Goal: Use online tool/utility: Utilize a website feature to perform a specific function

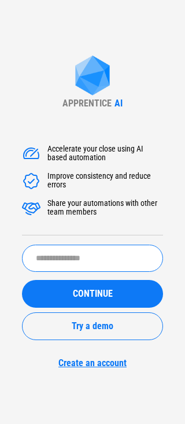
click at [96, 252] on input "text" at bounding box center [92, 258] width 141 height 27
type input "******"
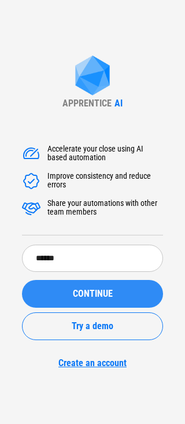
click at [99, 295] on span "CONTINUE" at bounding box center [93, 293] width 40 height 9
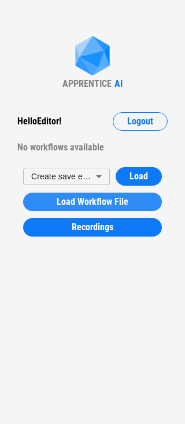
click at [125, 198] on span "Load Workflow File" at bounding box center [93, 201] width 72 height 9
click at [132, 198] on div "Load Workflow File" at bounding box center [92, 201] width 111 height 9
click at [82, 198] on span "Load Workflow File" at bounding box center [93, 201] width 72 height 9
click at [62, 208] on button "Load Workflow File" at bounding box center [92, 202] width 139 height 19
click at [97, 209] on button "Load Workflow File" at bounding box center [92, 202] width 139 height 19
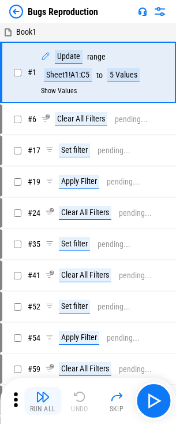
click at [43, 398] on img "button" at bounding box center [43, 397] width 14 height 14
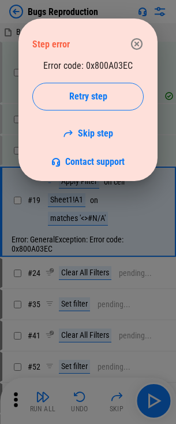
click at [143, 50] on icon "button" at bounding box center [137, 44] width 14 height 14
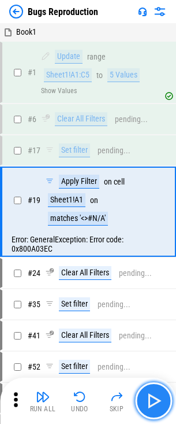
click at [152, 394] on img "button" at bounding box center [154, 401] width 19 height 19
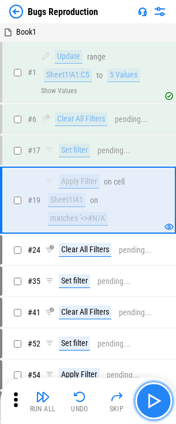
click at [152, 394] on img "button" at bounding box center [154, 401] width 19 height 19
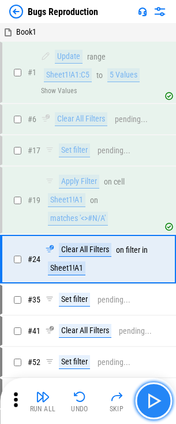
click at [152, 394] on img "button" at bounding box center [154, 401] width 19 height 19
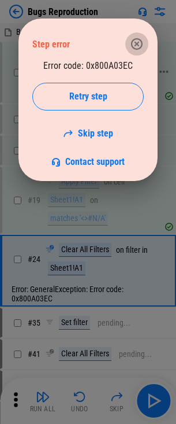
drag, startPoint x: 139, startPoint y: 45, endPoint x: 86, endPoint y: 47, distance: 52.7
click at [139, 45] on icon "button" at bounding box center [137, 44] width 12 height 12
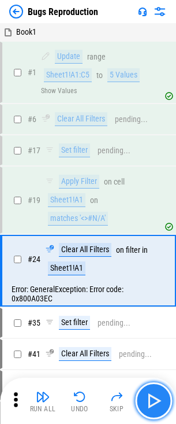
click at [160, 402] on img "button" at bounding box center [154, 401] width 19 height 19
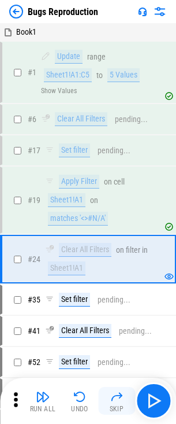
click at [109, 402] on button "Skip" at bounding box center [116, 401] width 37 height 28
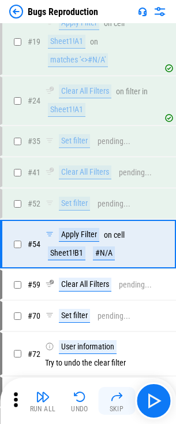
scroll to position [191, 0]
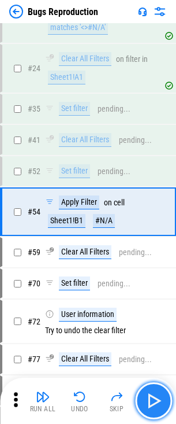
click at [156, 395] on img "button" at bounding box center [154, 401] width 19 height 19
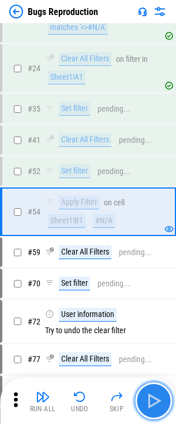
click at [156, 395] on img "button" at bounding box center [154, 401] width 19 height 19
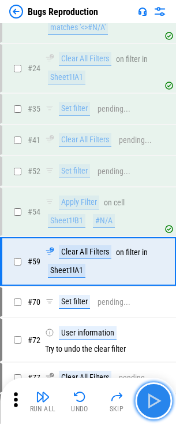
click at [156, 395] on img "button" at bounding box center [154, 401] width 19 height 19
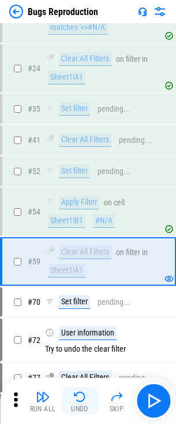
click at [77, 400] on img "button" at bounding box center [80, 397] width 14 height 14
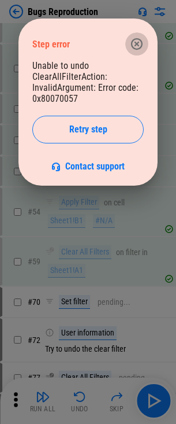
click at [131, 42] on icon "button" at bounding box center [137, 44] width 14 height 14
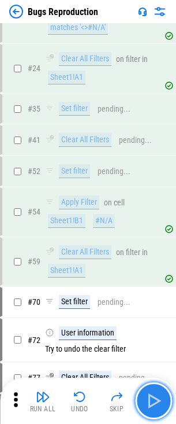
click at [161, 409] on img "button" at bounding box center [154, 401] width 19 height 19
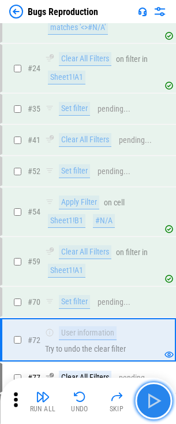
click at [161, 409] on img "button" at bounding box center [154, 401] width 19 height 19
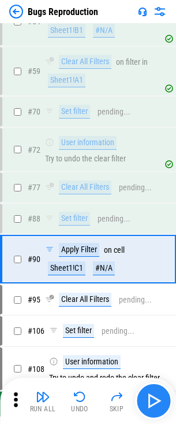
scroll to position [429, 0]
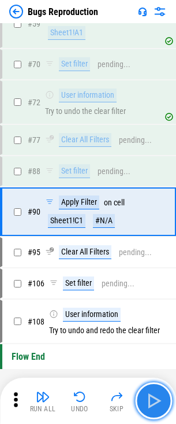
click at [161, 409] on img "button" at bounding box center [154, 401] width 19 height 19
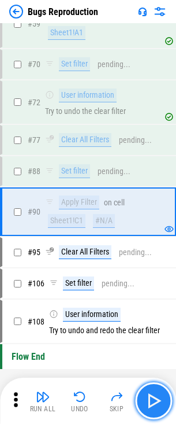
click at [155, 405] on img "button" at bounding box center [154, 401] width 19 height 19
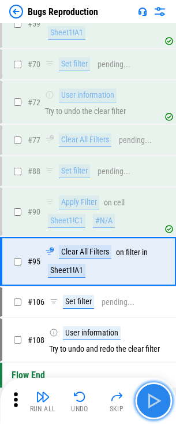
click at [153, 402] on img "button" at bounding box center [154, 401] width 19 height 19
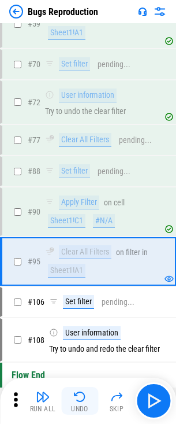
click at [83, 405] on button "Undo" at bounding box center [79, 401] width 37 height 28
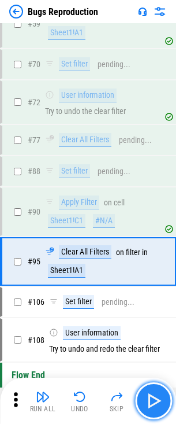
click at [152, 391] on button "button" at bounding box center [153, 401] width 37 height 37
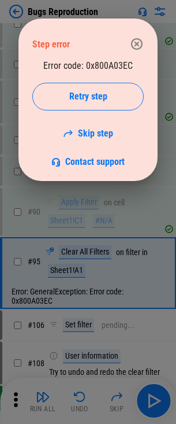
click at [120, 65] on div "Error code: 0x800A03EC Retry step Skip step Contact support" at bounding box center [88, 113] width 112 height 107
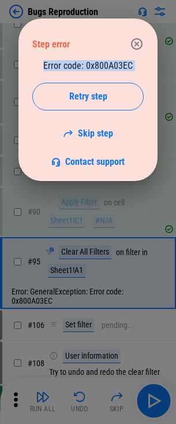
click at [120, 65] on div "Error code: 0x800A03EC Retry step Skip step Contact support" at bounding box center [88, 113] width 112 height 107
click at [40, 64] on div "Error code: 0x800A03EC Retry step Skip step Contact support" at bounding box center [88, 113] width 112 height 107
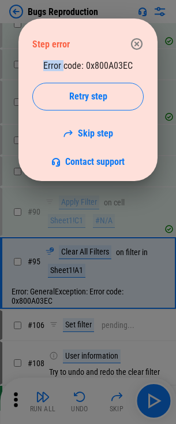
click at [41, 64] on div "Error code: 0x800A03EC Retry step Skip step Contact support" at bounding box center [88, 113] width 112 height 107
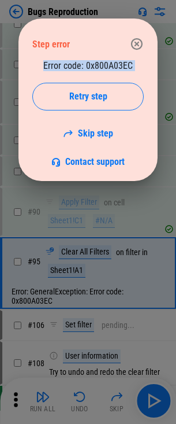
click at [41, 64] on div "Error code: 0x800A03EC Retry step Skip step Contact support" at bounding box center [88, 113] width 112 height 107
click at [57, 60] on div "Error code: 0x800A03EC Retry step Skip step Contact support" at bounding box center [88, 113] width 112 height 107
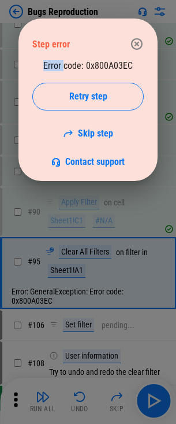
click at [57, 60] on div "Error code: 0x800A03EC Retry step Skip step Contact support" at bounding box center [88, 113] width 112 height 107
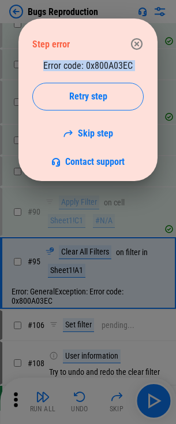
click at [57, 60] on div "Error code: 0x800A03EC Retry step Skip step Contact support" at bounding box center [88, 113] width 112 height 107
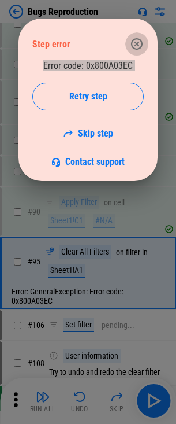
click at [145, 46] on button "button" at bounding box center [137, 43] width 23 height 23
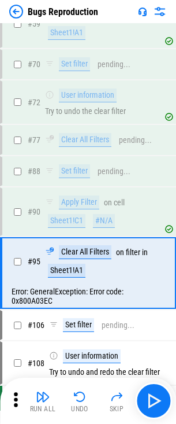
click at [89, 387] on div "Run All Undo Skip" at bounding box center [89, 401] width 165 height 37
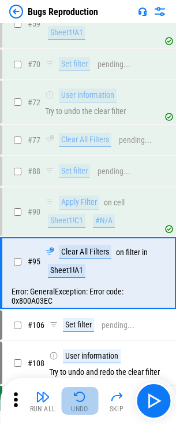
click at [83, 397] on img "button" at bounding box center [80, 397] width 14 height 14
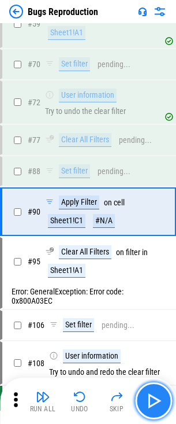
click at [138, 393] on button "button" at bounding box center [153, 401] width 37 height 37
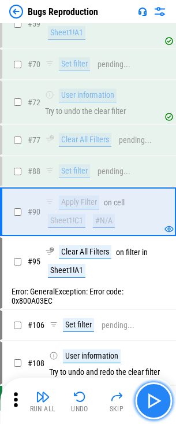
click at [150, 392] on img "button" at bounding box center [154, 401] width 19 height 19
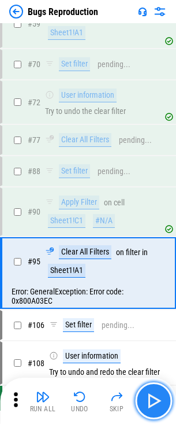
click at [150, 392] on img "button" at bounding box center [154, 401] width 19 height 19
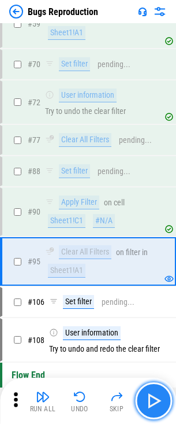
click at [150, 392] on img "button" at bounding box center [154, 401] width 19 height 19
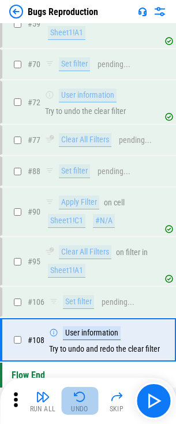
click at [75, 396] on img "button" at bounding box center [80, 397] width 14 height 14
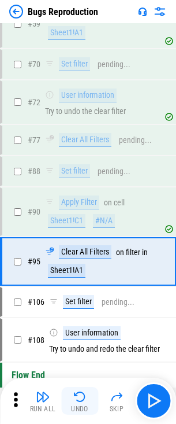
click at [75, 396] on img "button" at bounding box center [80, 397] width 14 height 14
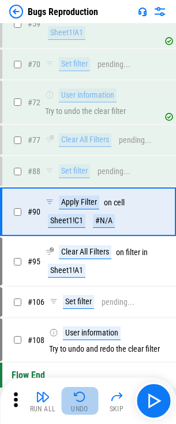
click at [85, 400] on img "button" at bounding box center [80, 397] width 14 height 14
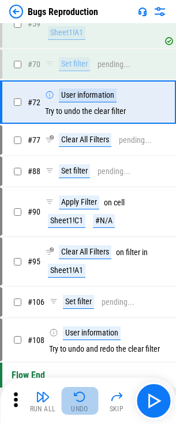
click at [85, 400] on img "button" at bounding box center [80, 397] width 14 height 14
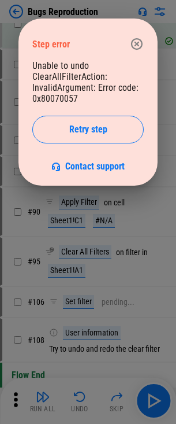
click at [69, 102] on div "Unable to undo ClearAllFilterAction: InvalidArgument: Error code: 0x80070057 Re…" at bounding box center [88, 116] width 112 height 112
copy div "0x80070057"
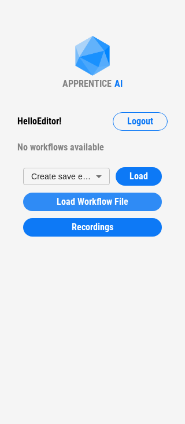
click at [99, 204] on span "Load Workflow File" at bounding box center [93, 201] width 72 height 9
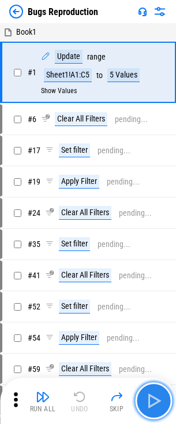
click at [159, 402] on img "button" at bounding box center [154, 401] width 19 height 19
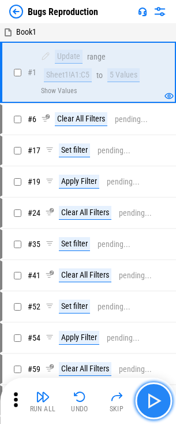
click at [159, 402] on img "button" at bounding box center [154, 401] width 19 height 19
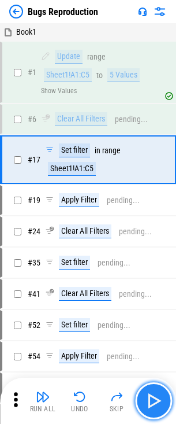
click at [159, 402] on img "button" at bounding box center [154, 401] width 19 height 19
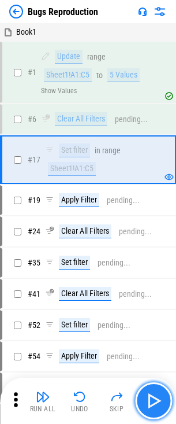
click at [159, 402] on img "button" at bounding box center [154, 401] width 19 height 19
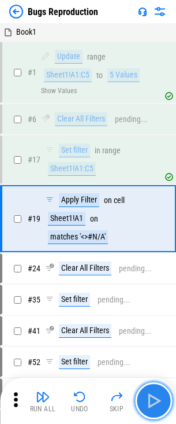
click at [159, 402] on img "button" at bounding box center [154, 401] width 19 height 19
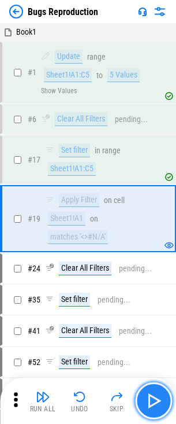
click at [159, 402] on img "button" at bounding box center [154, 401] width 19 height 19
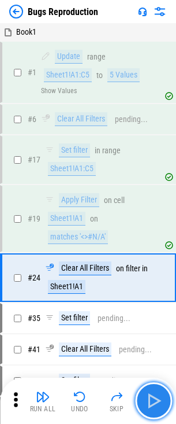
click at [159, 402] on img "button" at bounding box center [154, 401] width 19 height 19
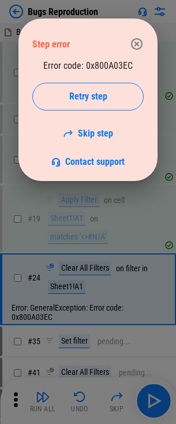
click at [111, 63] on div "Error code: 0x800A03EC Retry step Skip step Contact support" at bounding box center [88, 113] width 112 height 107
copy div "0x800A03EC"
click at [139, 41] on icon "button" at bounding box center [137, 44] width 14 height 14
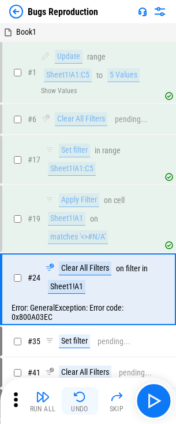
click at [75, 408] on div "Undo" at bounding box center [79, 409] width 17 height 7
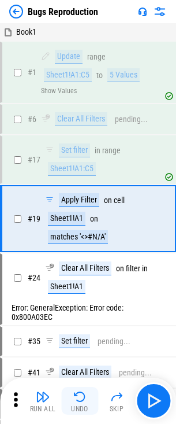
click at [75, 408] on div "Undo" at bounding box center [79, 409] width 17 height 7
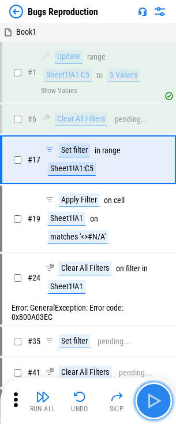
click at [161, 397] on img "button" at bounding box center [154, 401] width 19 height 19
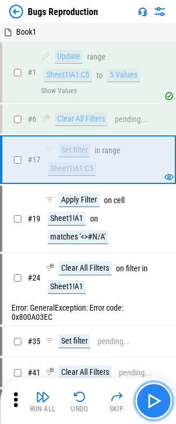
click at [159, 406] on img "button" at bounding box center [154, 401] width 19 height 19
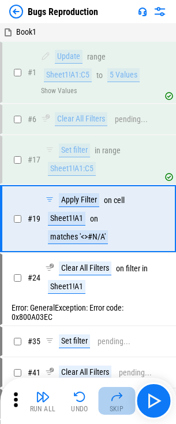
click at [124, 403] on button "Skip" at bounding box center [116, 401] width 37 height 28
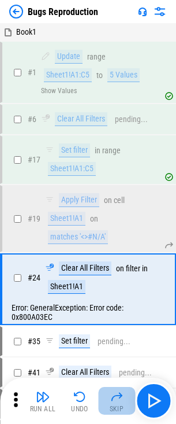
click at [119, 404] on button "Skip" at bounding box center [116, 401] width 37 height 28
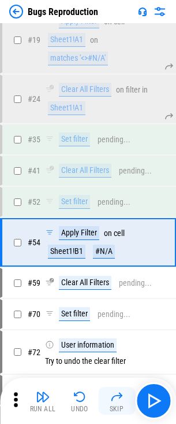
scroll to position [209, 0]
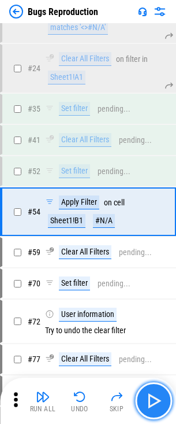
click at [160, 393] on img "button" at bounding box center [154, 401] width 19 height 19
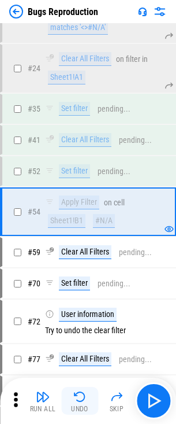
click at [78, 406] on div "Undo" at bounding box center [79, 409] width 17 height 7
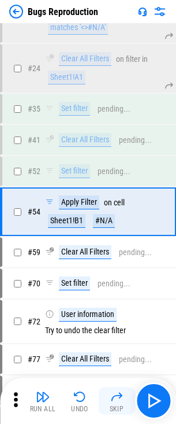
click at [108, 400] on button "Skip" at bounding box center [116, 401] width 37 height 28
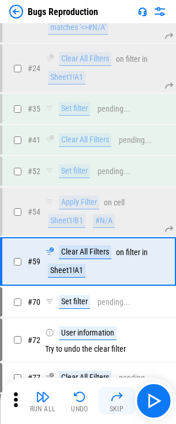
click at [108, 400] on button "Skip" at bounding box center [116, 401] width 37 height 28
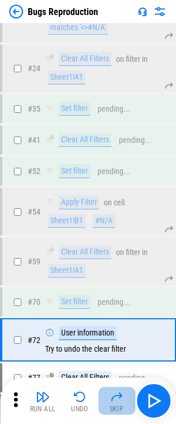
click at [110, 399] on img "button" at bounding box center [117, 397] width 14 height 14
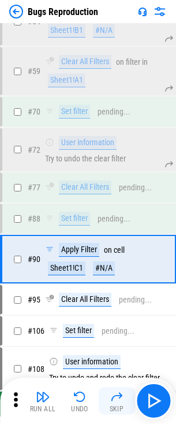
scroll to position [447, 0]
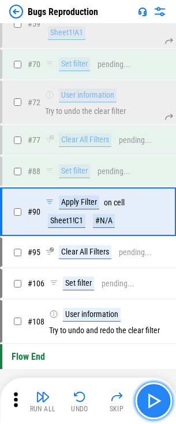
click at [149, 388] on button "button" at bounding box center [153, 401] width 37 height 37
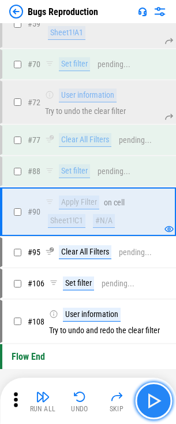
click at [149, 388] on button "button" at bounding box center [153, 401] width 37 height 37
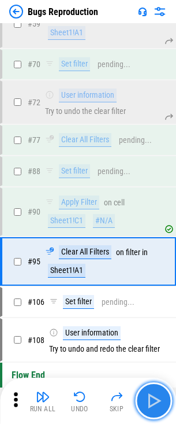
click at [146, 403] on img "button" at bounding box center [154, 401] width 19 height 19
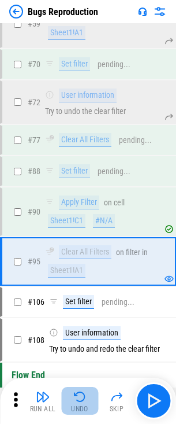
click at [80, 402] on img "button" at bounding box center [80, 397] width 14 height 14
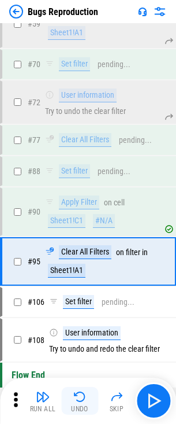
click at [80, 402] on img "button" at bounding box center [80, 397] width 14 height 14
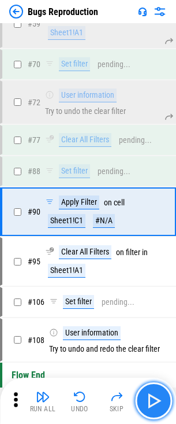
click at [157, 389] on button "button" at bounding box center [153, 401] width 37 height 37
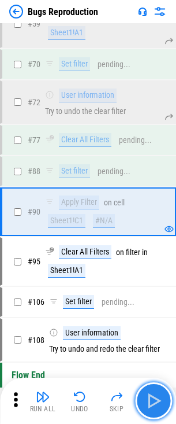
click at [155, 393] on img "button" at bounding box center [154, 401] width 19 height 19
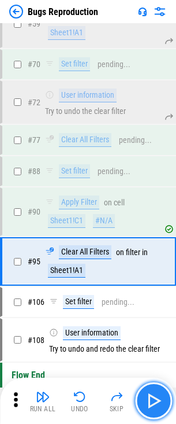
click at [155, 393] on img "button" at bounding box center [154, 401] width 19 height 19
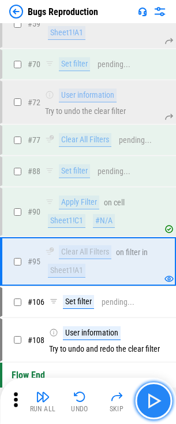
click at [155, 393] on img "button" at bounding box center [154, 401] width 19 height 19
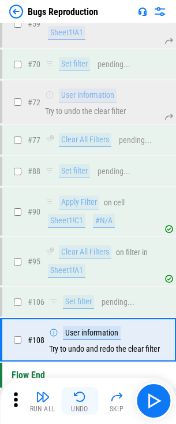
click at [76, 403] on img "button" at bounding box center [80, 397] width 14 height 14
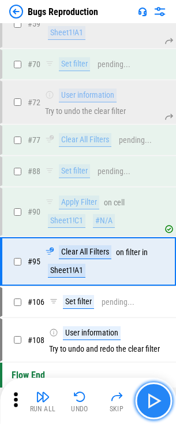
click at [153, 398] on img "button" at bounding box center [154, 401] width 19 height 19
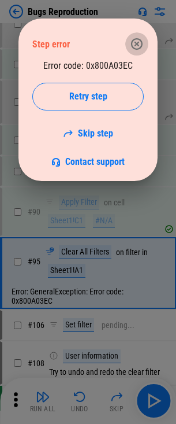
click at [134, 47] on icon "button" at bounding box center [137, 44] width 14 height 14
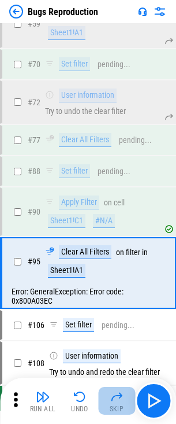
click at [121, 395] on img "button" at bounding box center [117, 397] width 14 height 14
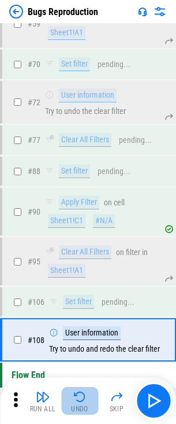
click at [82, 393] on img "button" at bounding box center [80, 397] width 14 height 14
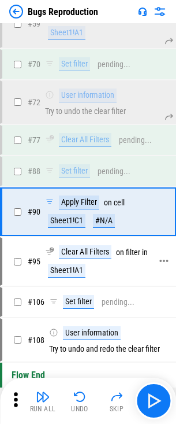
click at [96, 258] on div "Clear All Filters" at bounding box center [85, 252] width 53 height 14
click at [96, 256] on div "Clear All Filters" at bounding box center [85, 252] width 53 height 14
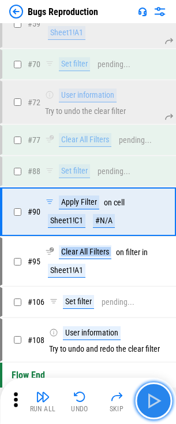
click at [147, 400] on img "button" at bounding box center [154, 401] width 19 height 19
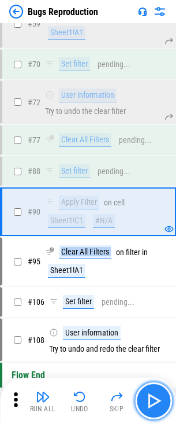
click at [147, 400] on img "button" at bounding box center [154, 401] width 19 height 19
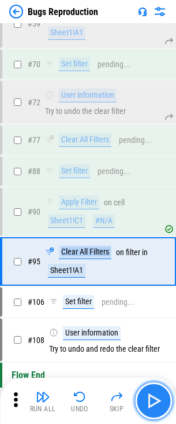
click at [147, 400] on img "button" at bounding box center [154, 401] width 19 height 19
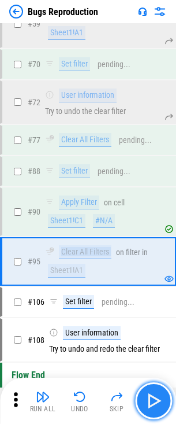
click at [147, 400] on img "button" at bounding box center [154, 401] width 19 height 19
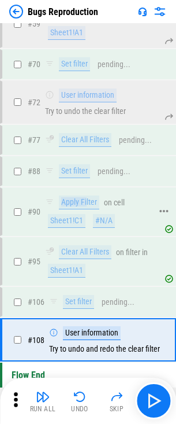
drag, startPoint x: 87, startPoint y: 201, endPoint x: 62, endPoint y: 202, distance: 24.9
click at [62, 202] on div "Apply Filter" at bounding box center [79, 203] width 41 height 14
click at [69, 393] on button "Undo" at bounding box center [79, 401] width 37 height 28
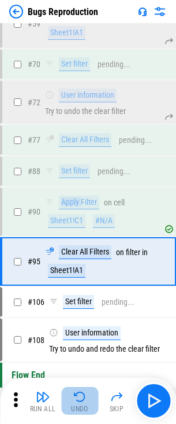
click at [69, 393] on button "Undo" at bounding box center [79, 401] width 37 height 28
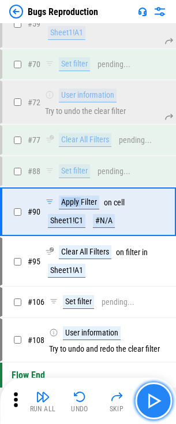
click at [153, 405] on img "button" at bounding box center [154, 401] width 19 height 19
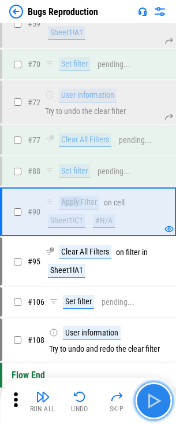
click at [153, 405] on img "button" at bounding box center [154, 401] width 19 height 19
